Goal: Task Accomplishment & Management: Use online tool/utility

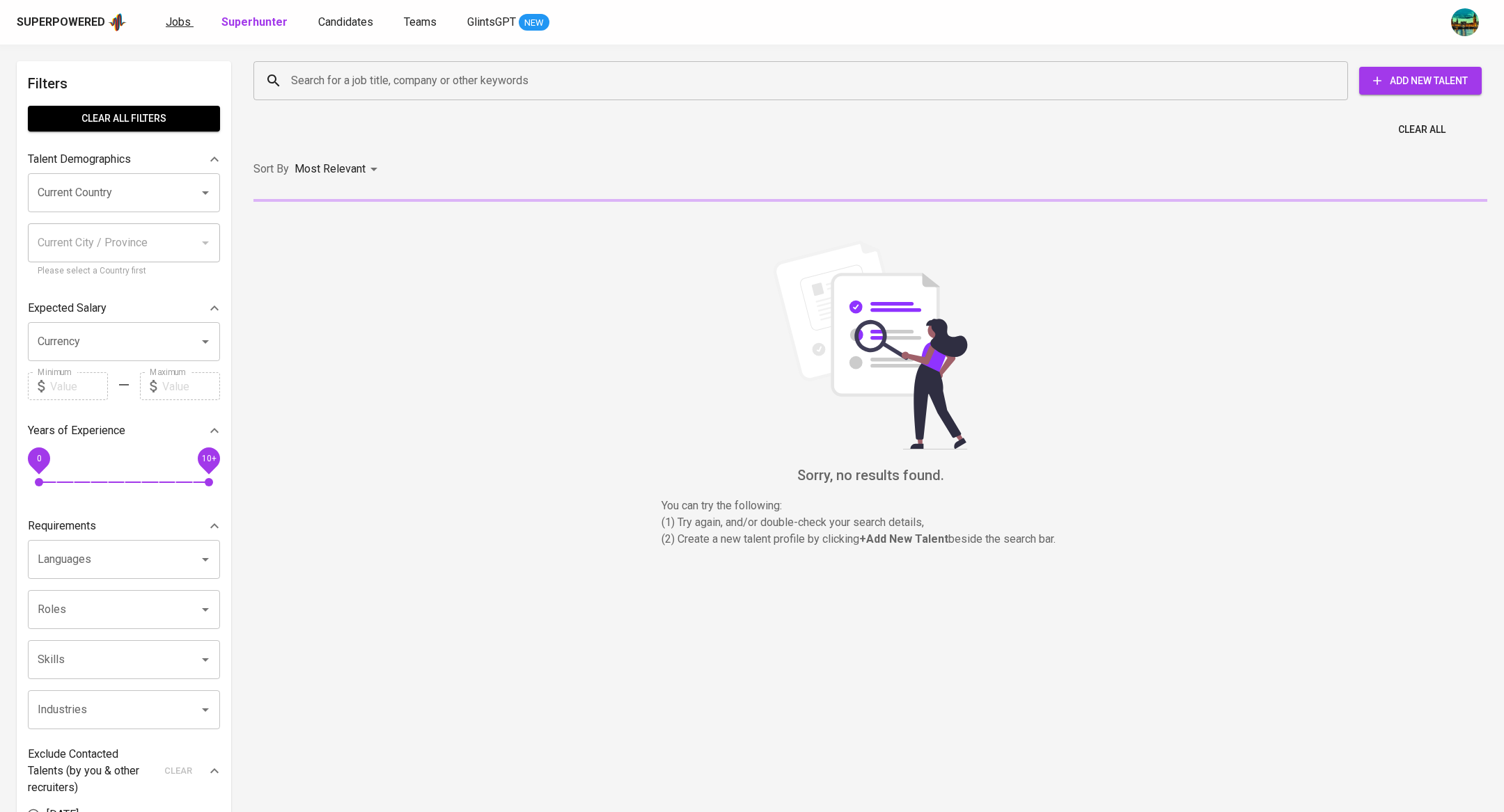
click at [178, 30] on link "Jobs" at bounding box center [180, 22] width 28 height 18
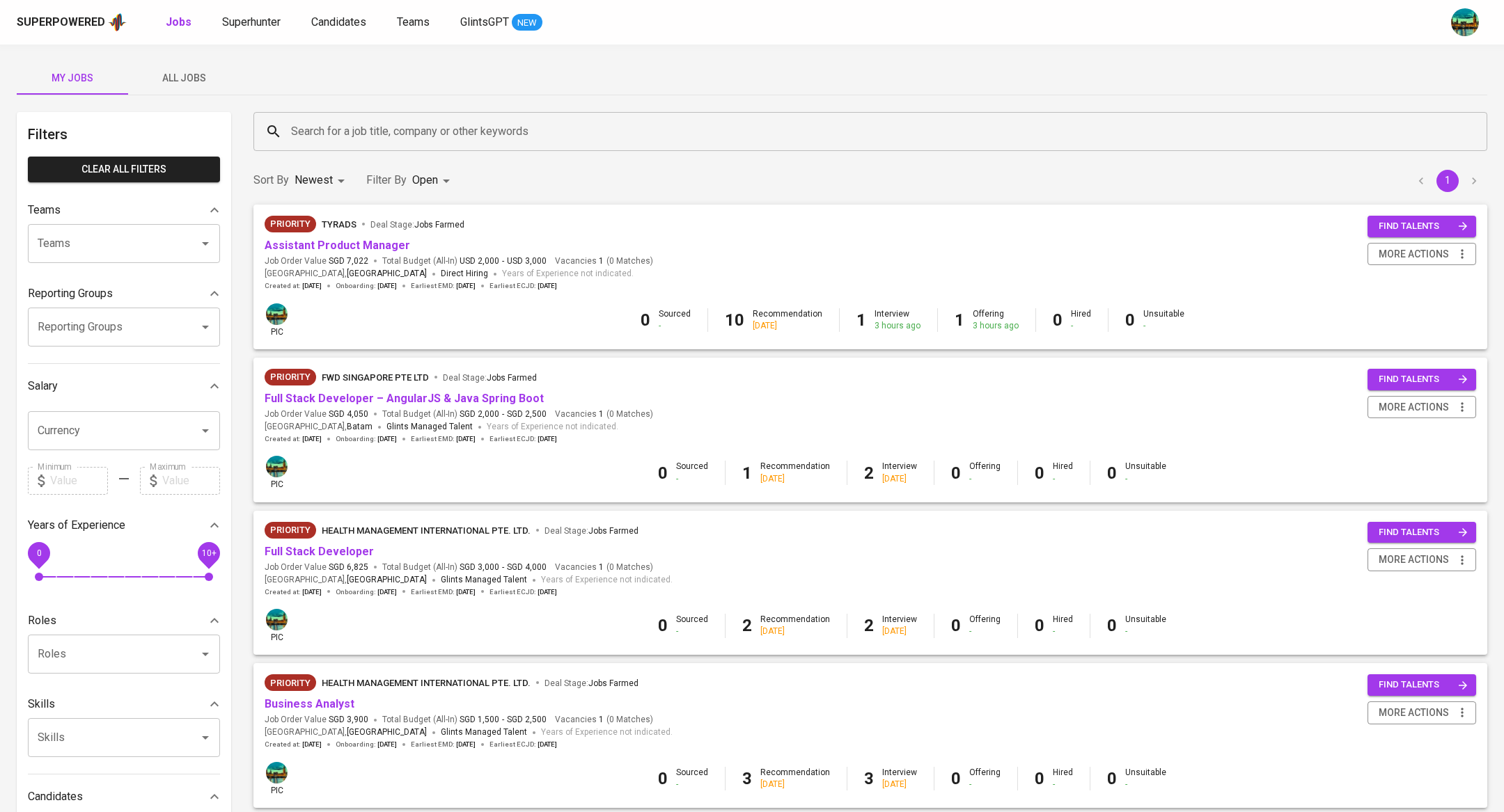
click at [186, 73] on span "All Jobs" at bounding box center [183, 78] width 94 height 18
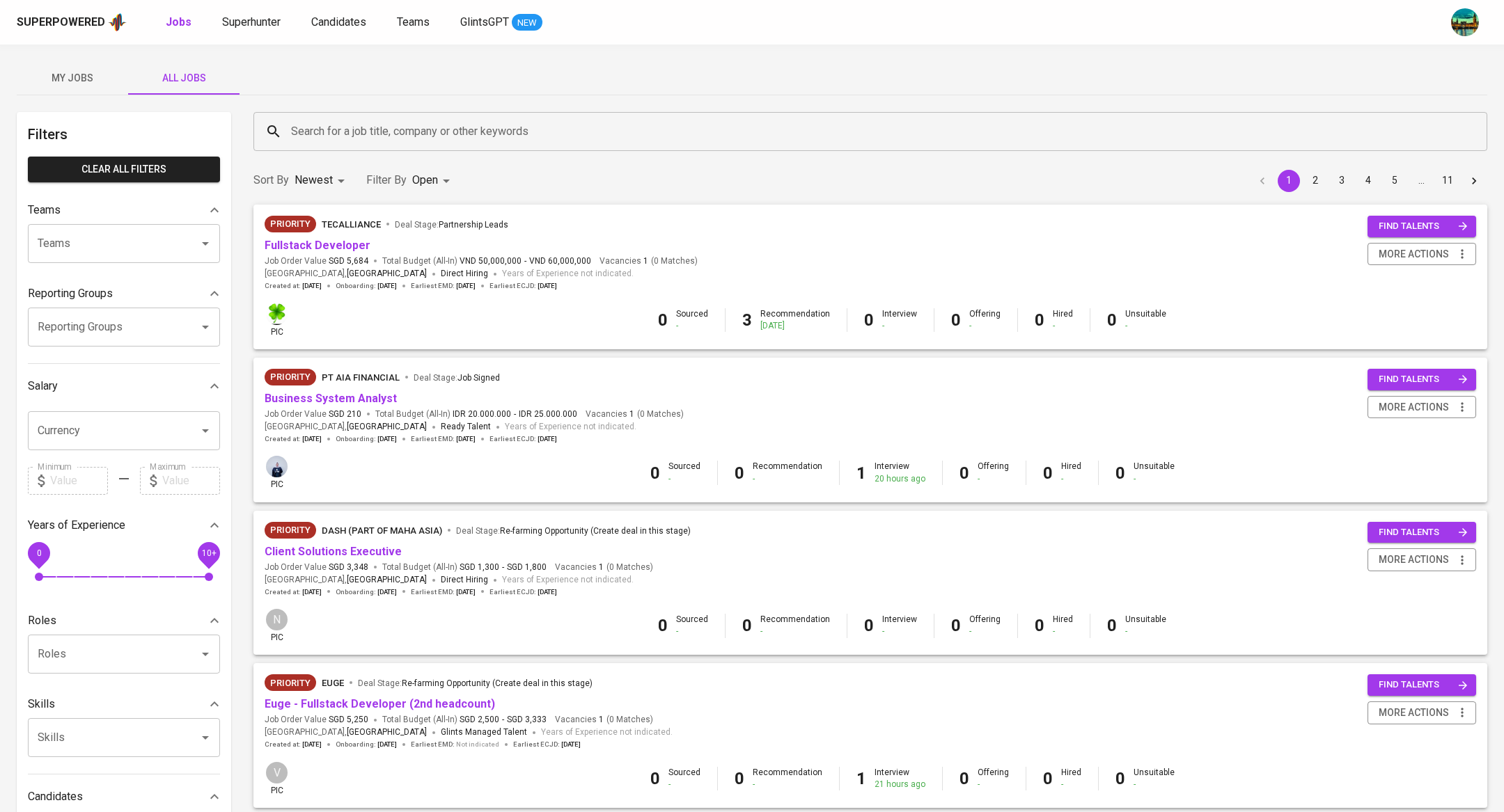
click at [81, 77] on span "My Jobs" at bounding box center [72, 78] width 94 height 18
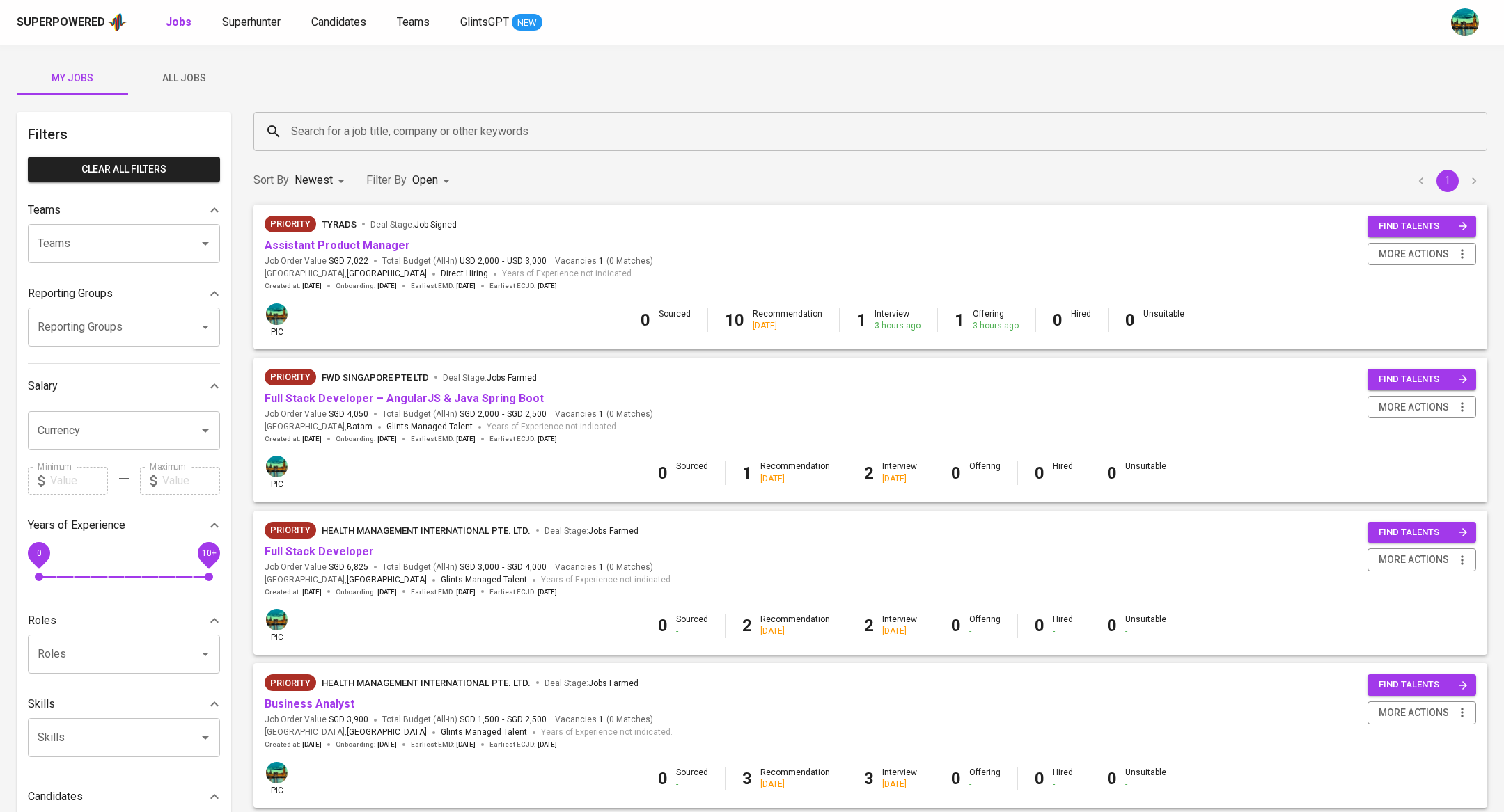
click at [60, 80] on span "My Jobs" at bounding box center [72, 78] width 94 height 18
click at [320, 128] on input "Search for a job title, company or other keywords" at bounding box center [873, 131] width 1172 height 27
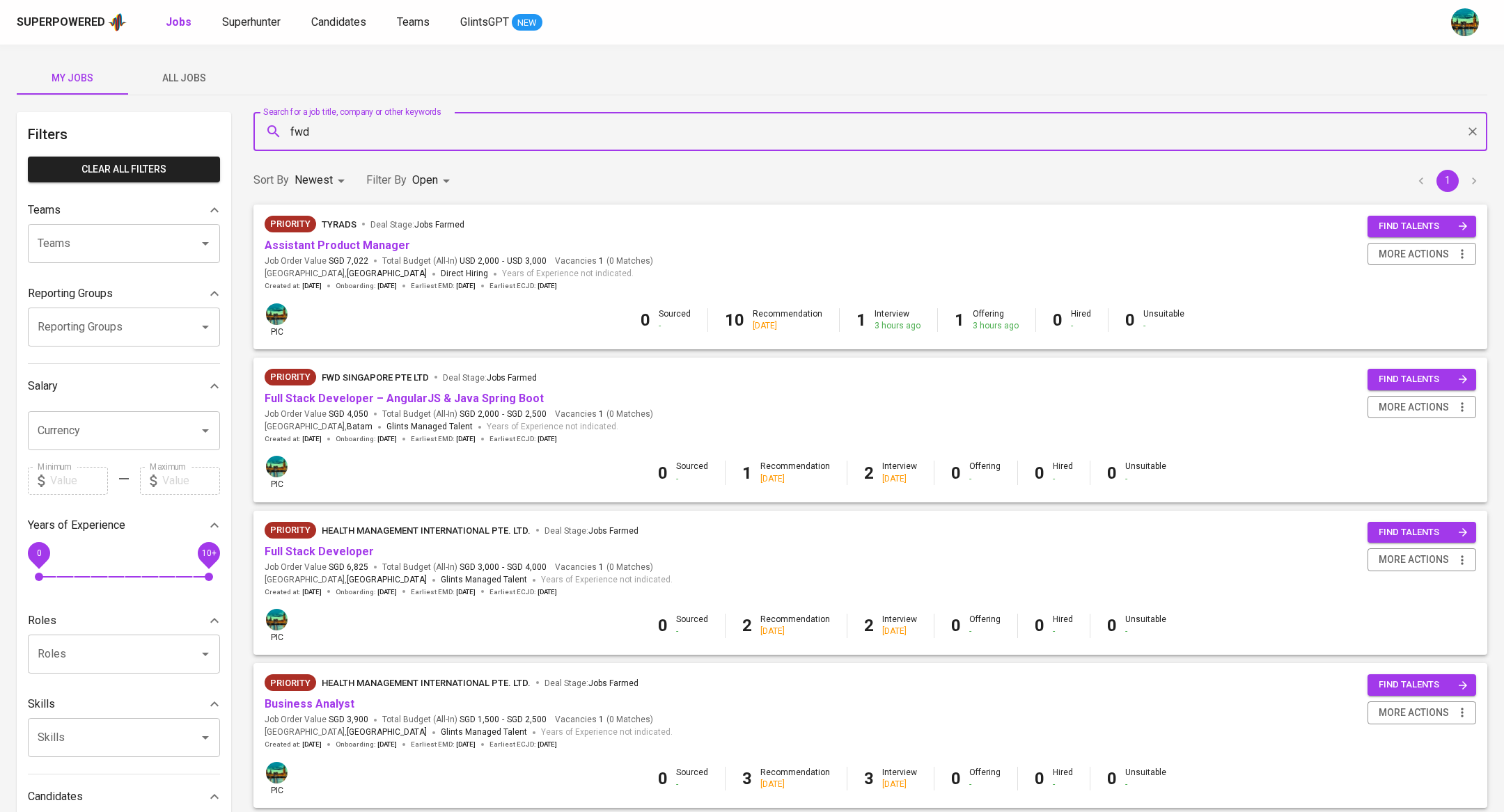
type input "fwd"
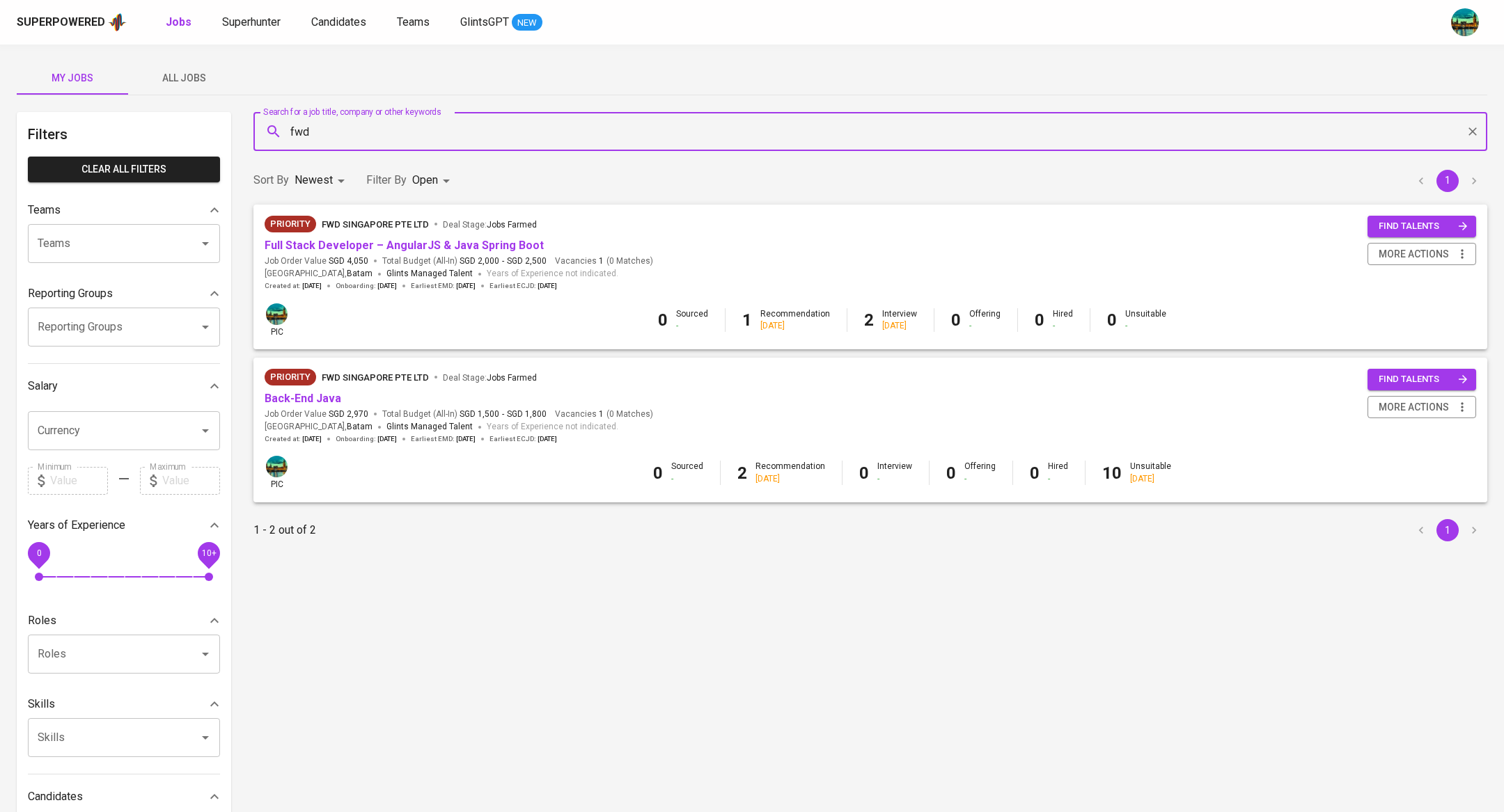
click at [1191, 258] on div "Priority FWD Singapore Pte Ltd Deal Stage : Jobs Farmed Full Stack Developer – …" at bounding box center [871, 253] width 1211 height 75
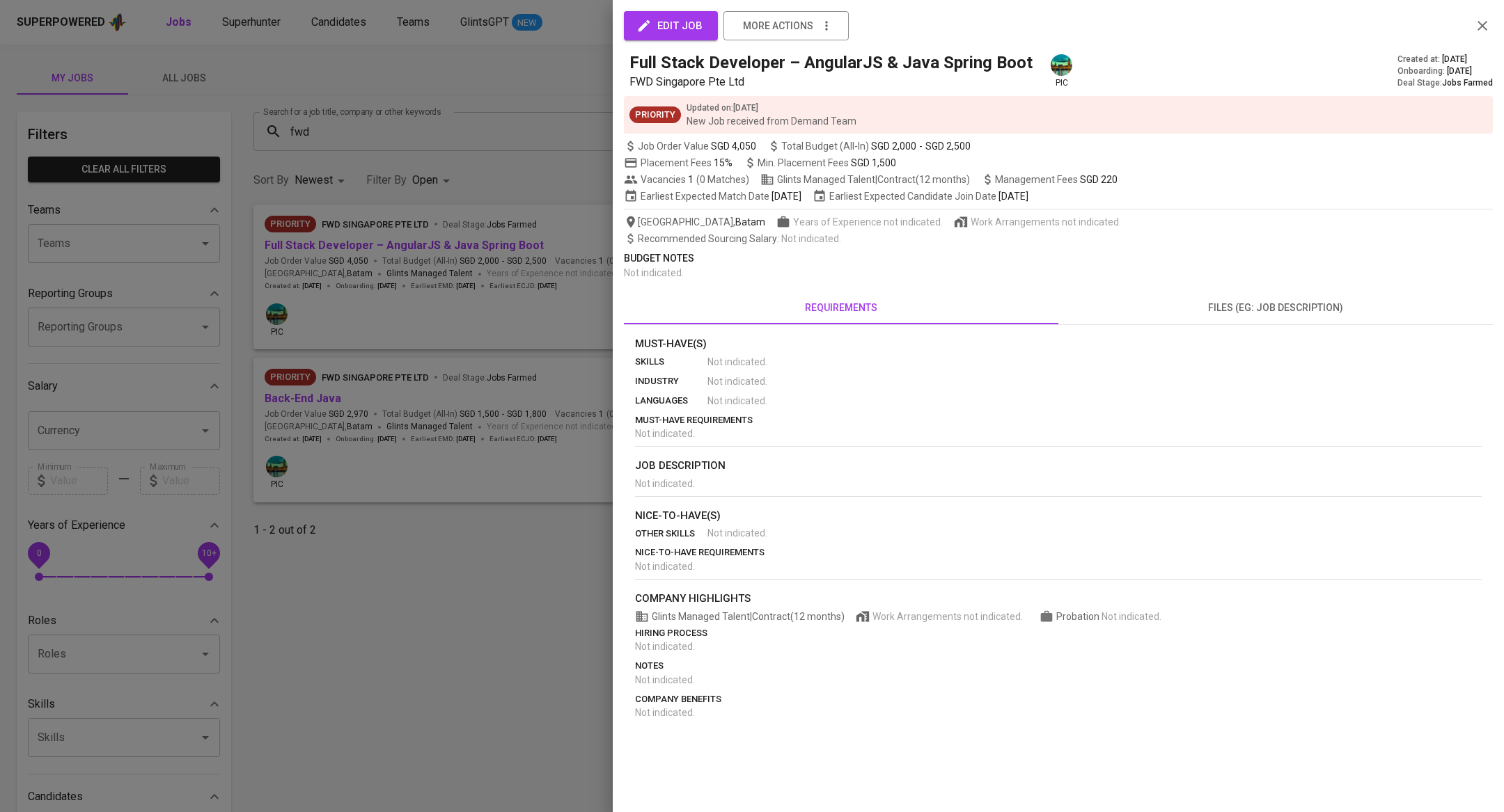
click at [1280, 316] on span "files (eg: job description)" at bounding box center [1275, 307] width 418 height 18
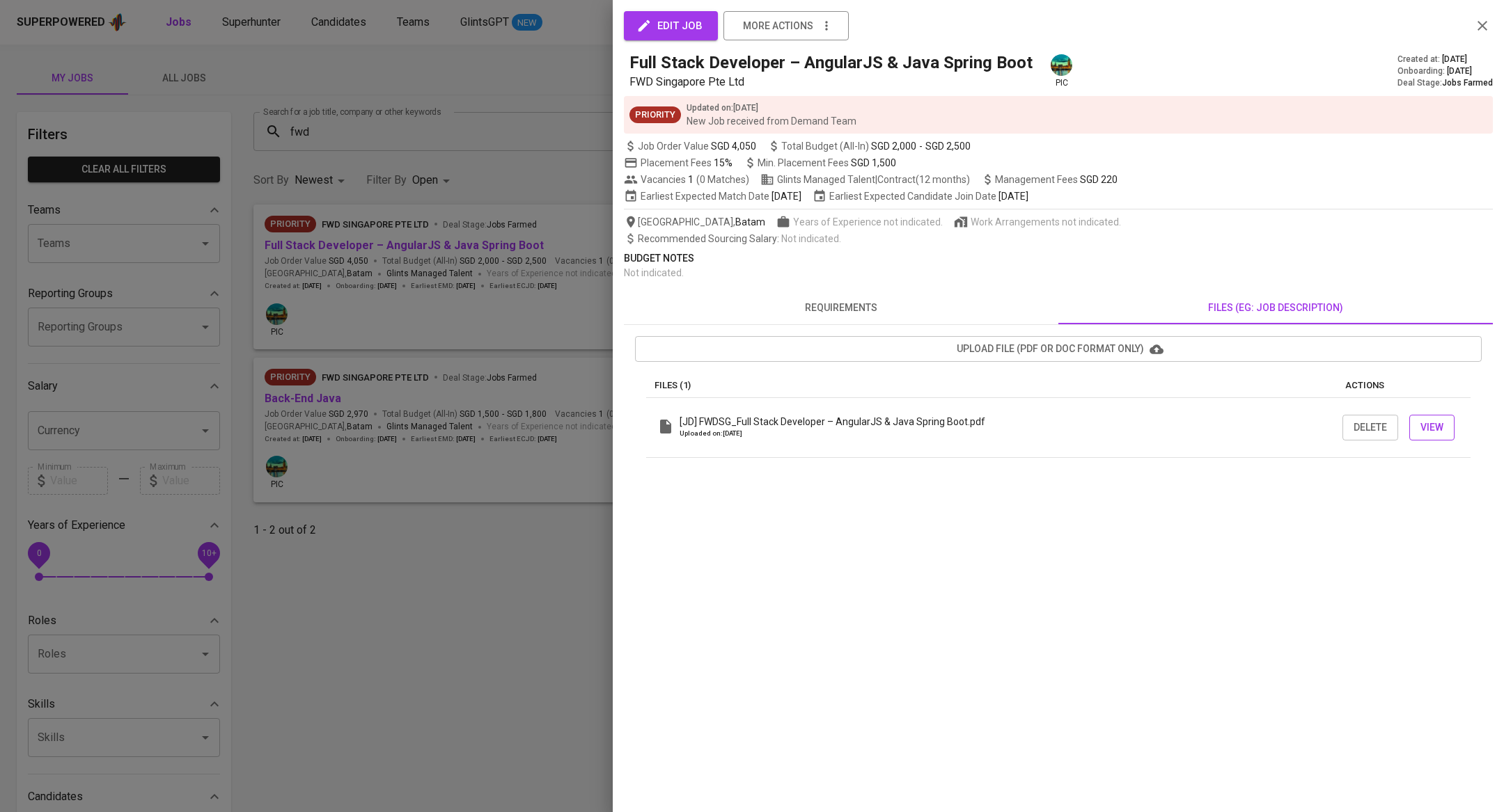
click at [1432, 422] on span "View" at bounding box center [1431, 428] width 23 height 18
click at [520, 434] on div at bounding box center [752, 406] width 1504 height 812
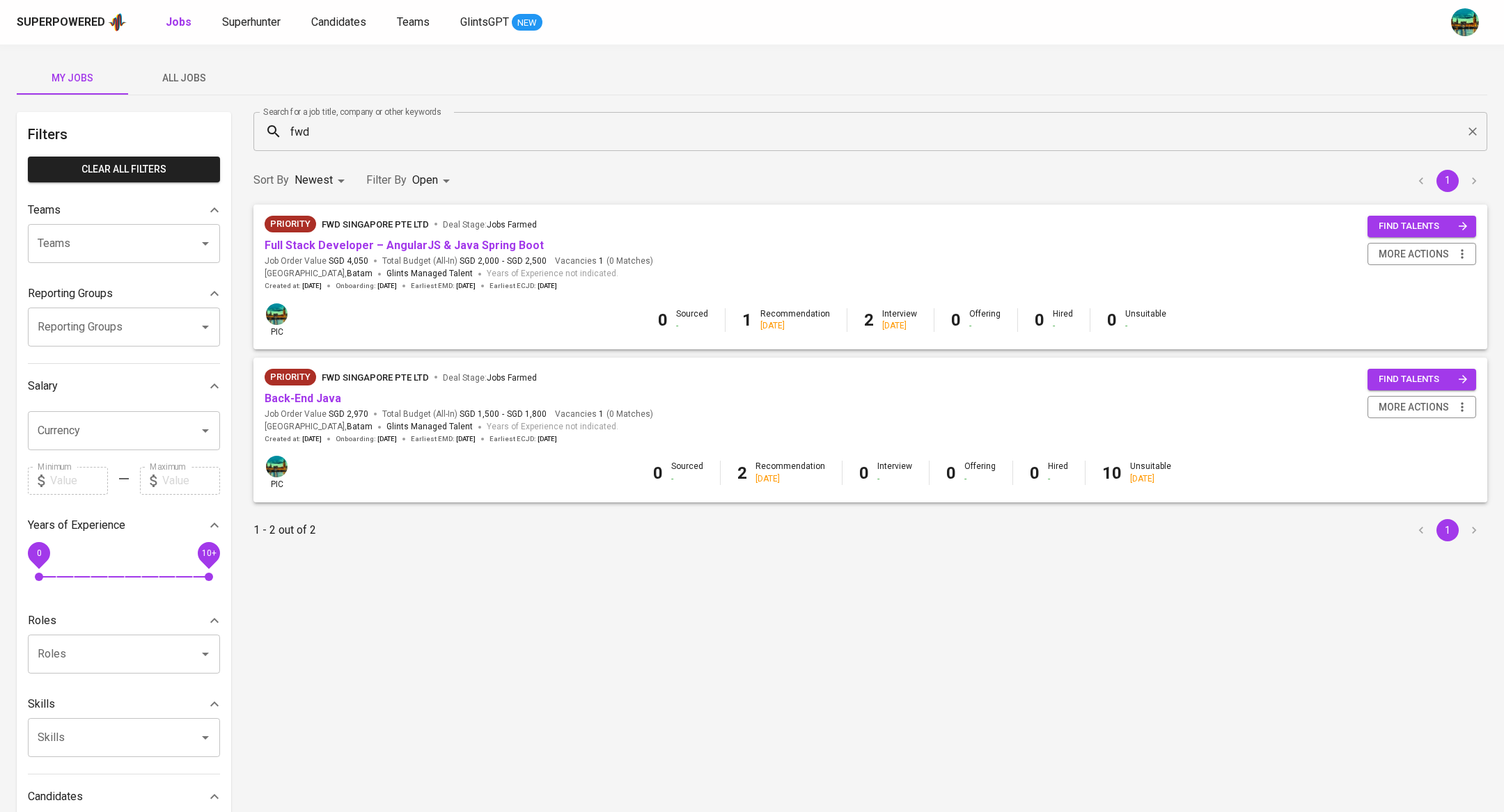
click at [1193, 396] on div "Priority FWD Singapore Pte Ltd Deal Stage : Jobs Farmed Back-End Java Job Order…" at bounding box center [871, 406] width 1211 height 75
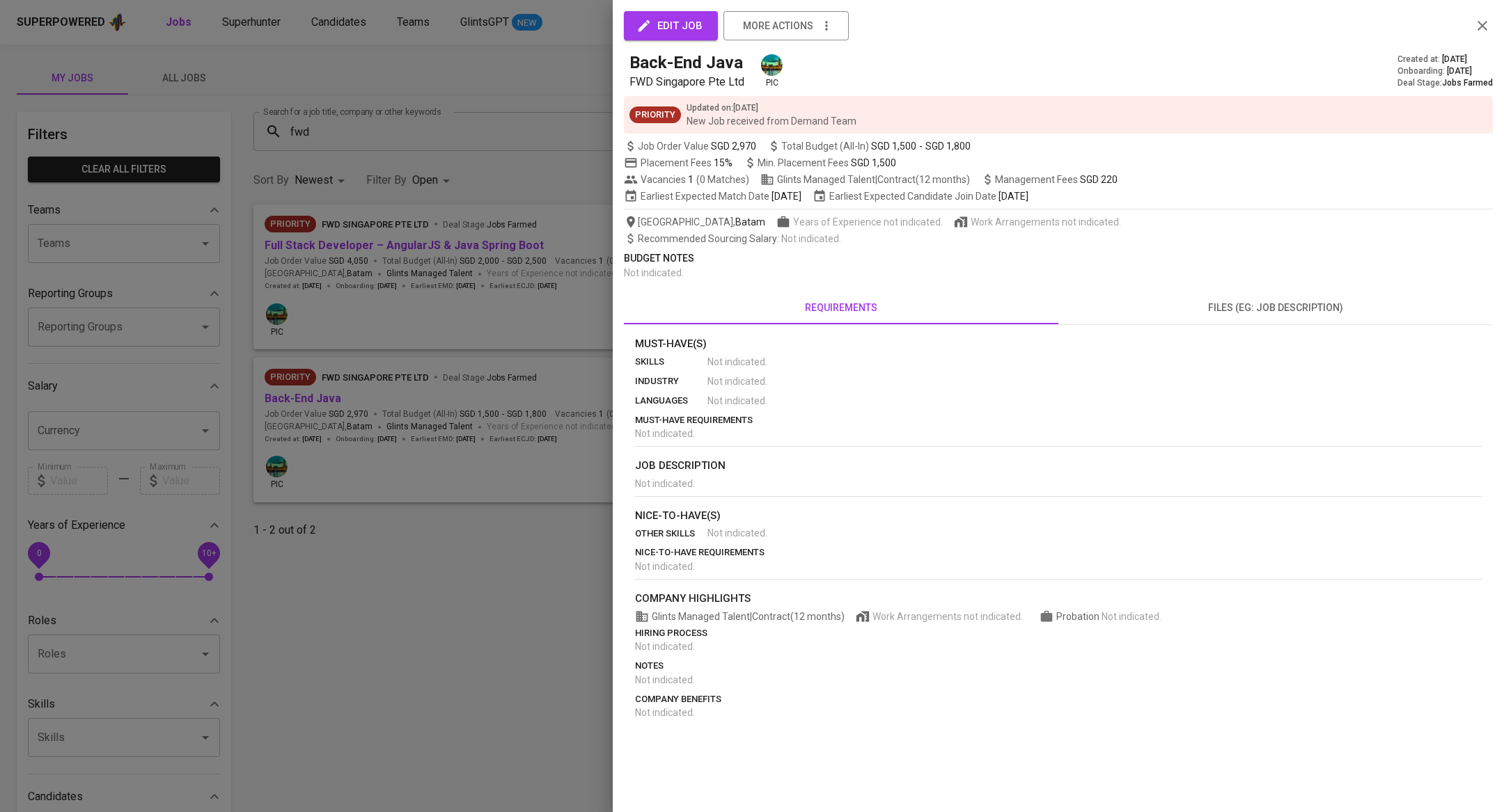
click at [1232, 306] on span "files (eg: job description)" at bounding box center [1275, 307] width 418 height 18
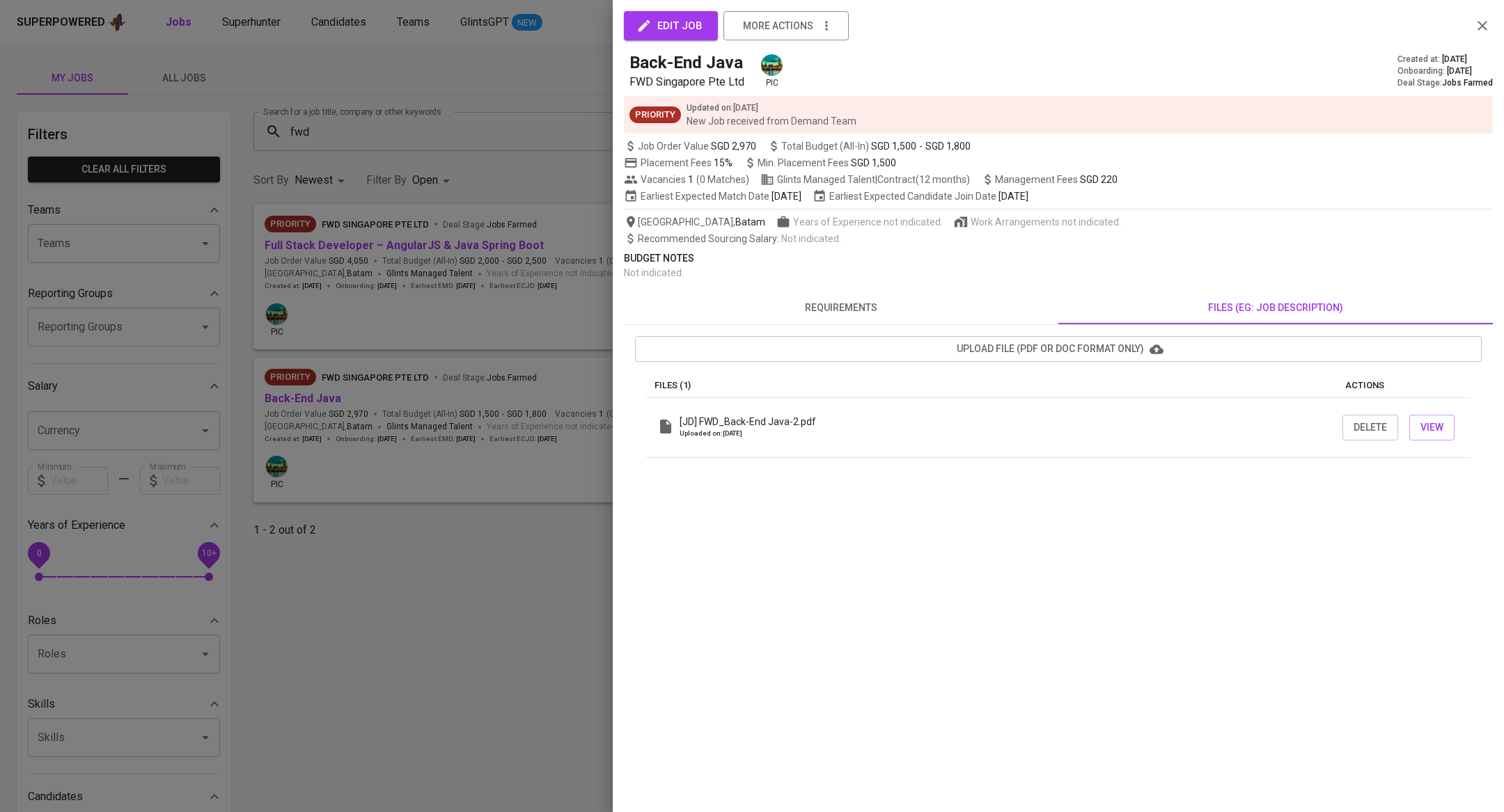
click at [293, 194] on div at bounding box center [752, 406] width 1504 height 812
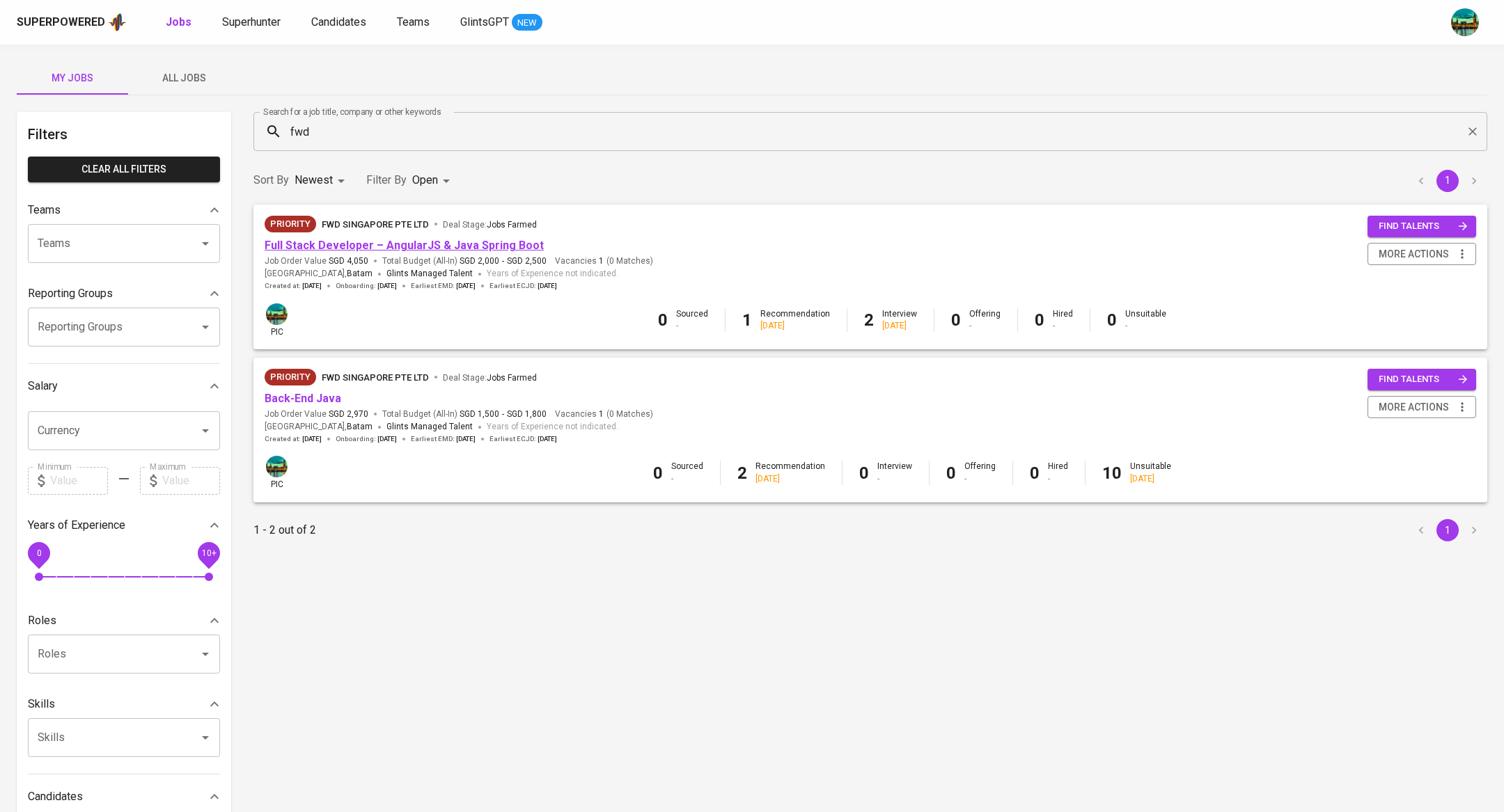
click at [471, 244] on link "Full Stack Developer – AngularJS & Java Spring Boot" at bounding box center [404, 245] width 279 height 13
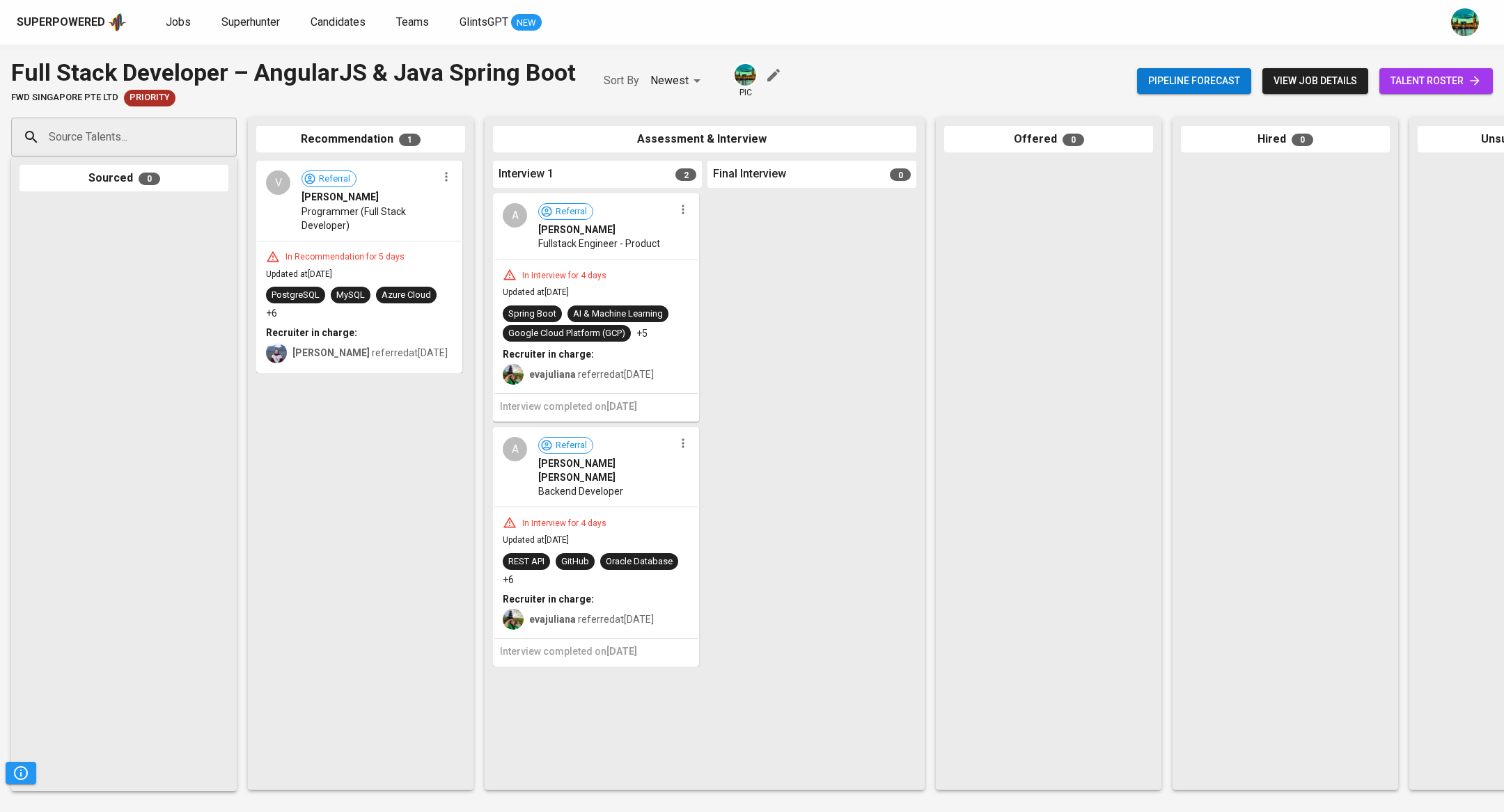
click at [459, 163] on div "V Referral [PERSON_NAME] Programmer (Full Stack Developer)" at bounding box center [358, 201] width 203 height 78
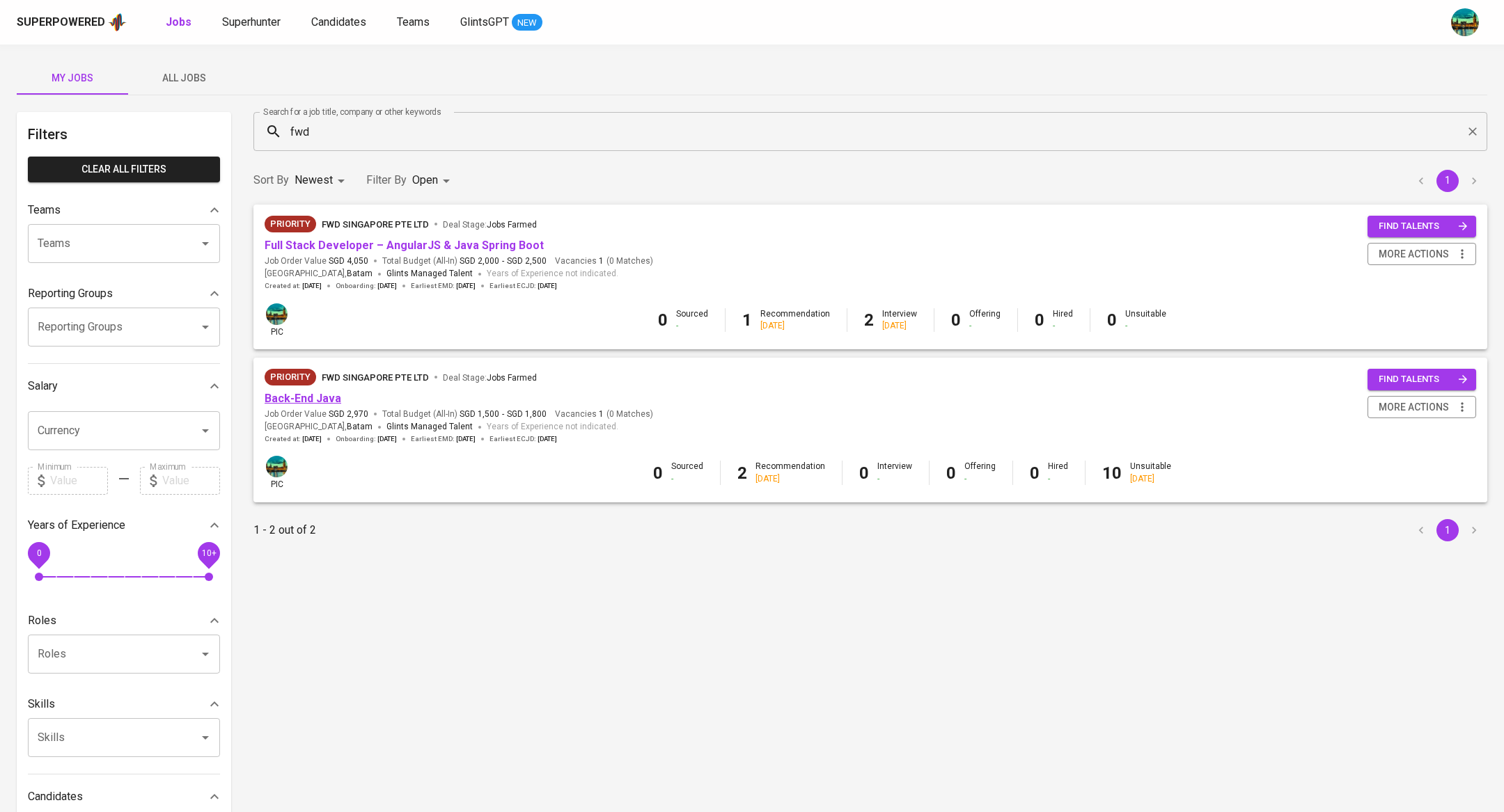
click at [304, 394] on link "Back-End Java" at bounding box center [303, 398] width 77 height 13
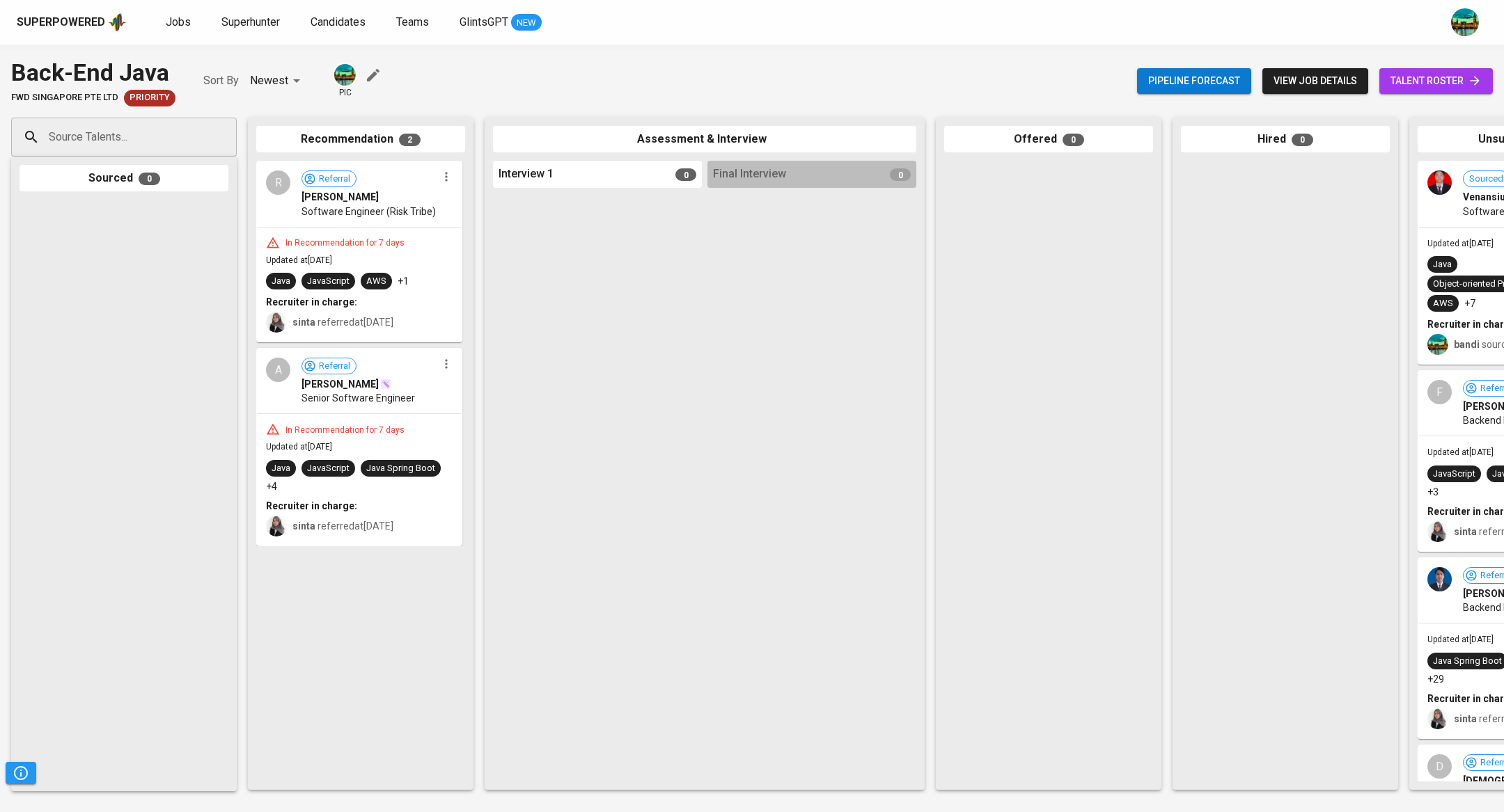
click at [132, 134] on input "Source Talents..." at bounding box center [119, 137] width 146 height 27
paste input "[DOMAIN_NAME]"
click at [47, 139] on input "[DOMAIN_NAME]" at bounding box center [119, 137] width 146 height 27
type input "[DOMAIN_NAME]"
